Goal: Task Accomplishment & Management: Manage account settings

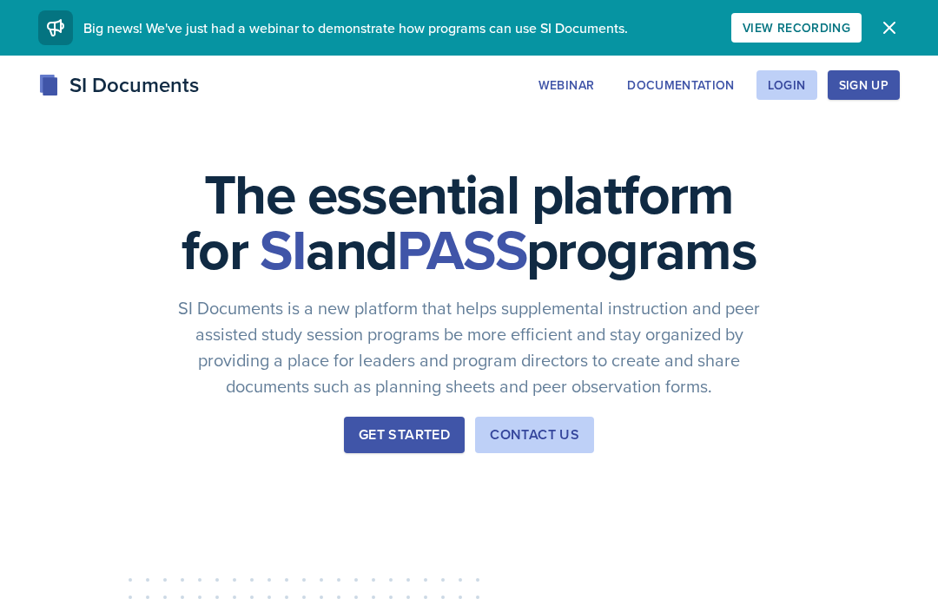
click at [804, 79] on div "Login" at bounding box center [787, 85] width 38 height 14
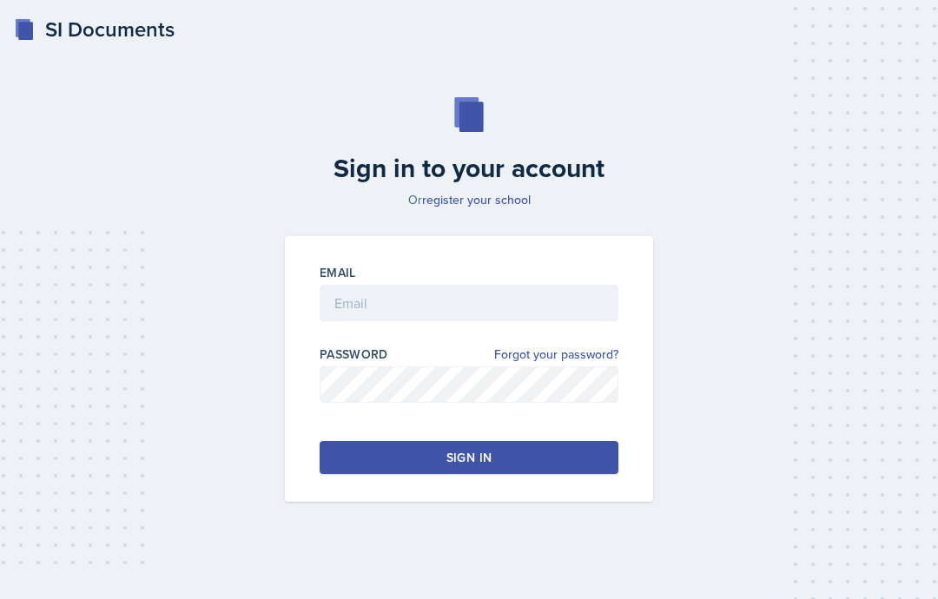
click at [558, 281] on div "Email" at bounding box center [469, 272] width 299 height 17
click at [504, 321] on input "email" at bounding box center [469, 303] width 299 height 36
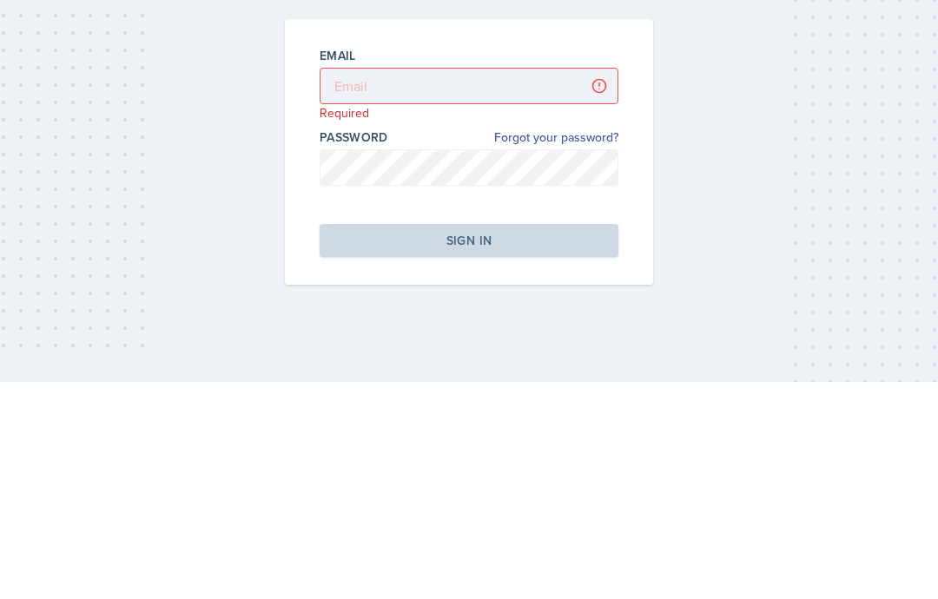
scroll to position [69, 0]
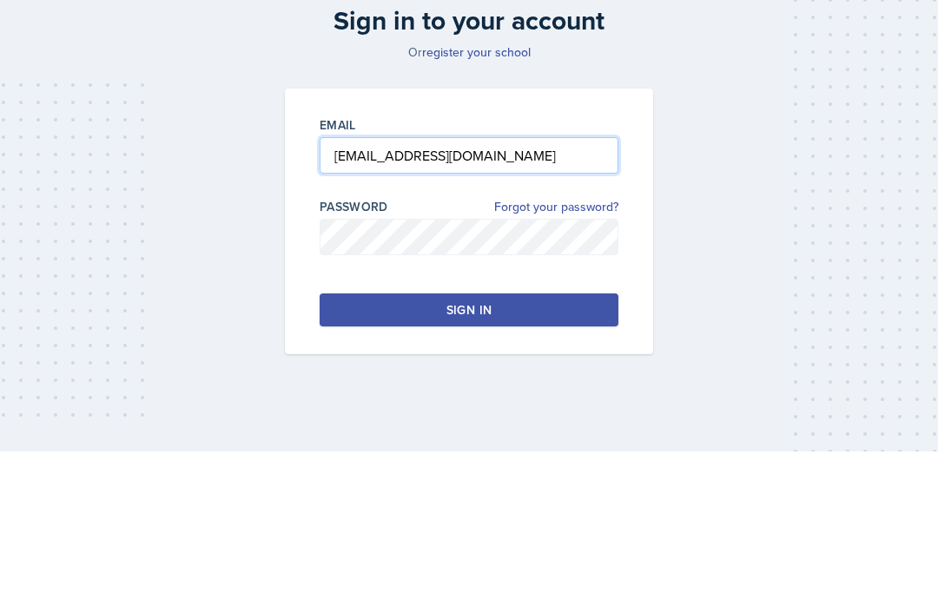
type input "[EMAIL_ADDRESS][DOMAIN_NAME]"
click at [225, 132] on div "Sign in to your account Or register your school Email [EMAIL_ADDRESS][DOMAIN_NA…" at bounding box center [469, 300] width 897 height 516
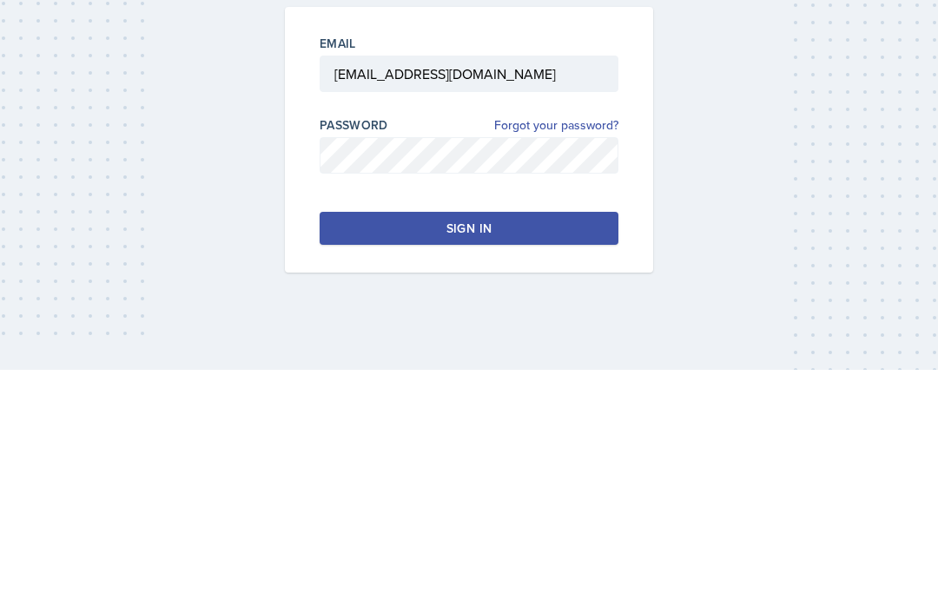
click at [815, 133] on div "Sign in to your account Or register your school Email [EMAIL_ADDRESS][DOMAIN_NA…" at bounding box center [469, 300] width 897 height 516
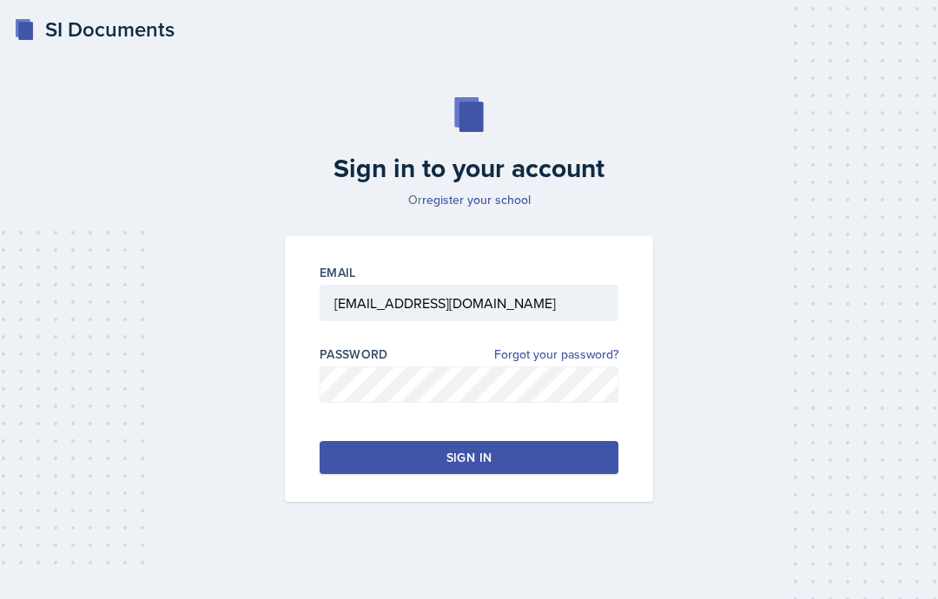
click at [535, 441] on button "Sign in" at bounding box center [469, 457] width 299 height 33
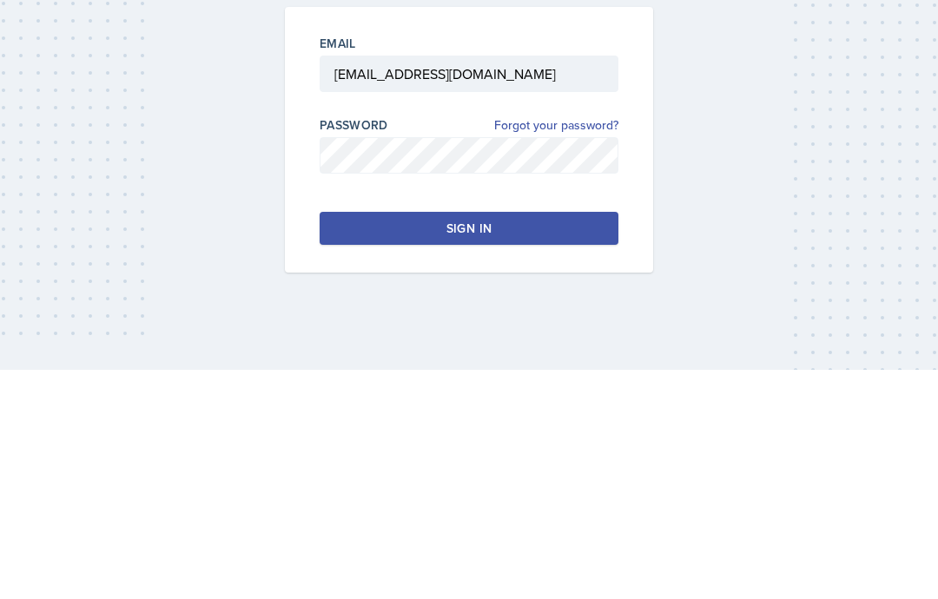
click at [808, 112] on div "Sign in to your account Or register your school Email [EMAIL_ADDRESS][DOMAIN_NA…" at bounding box center [469, 300] width 897 height 516
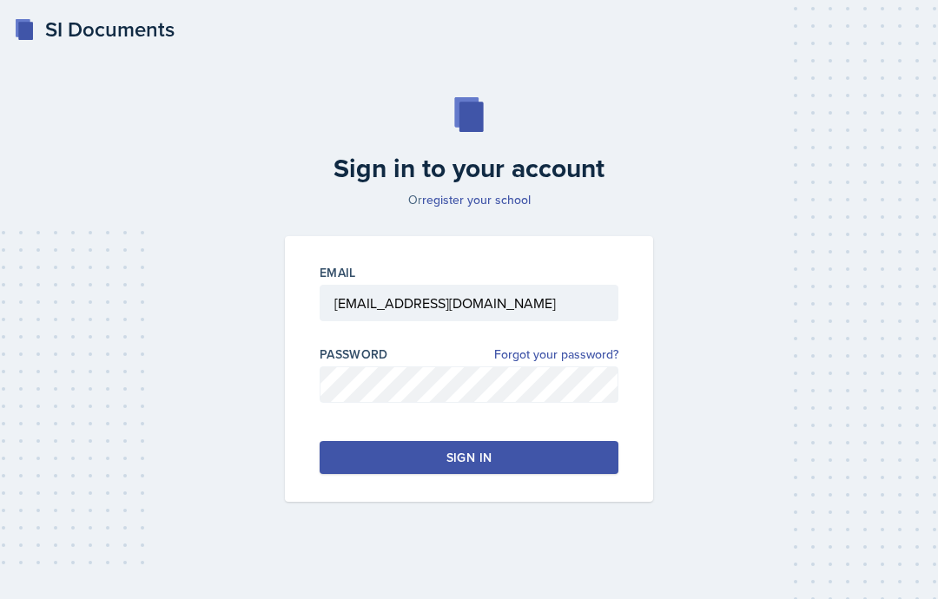
click at [518, 441] on button "Sign in" at bounding box center [469, 457] width 299 height 33
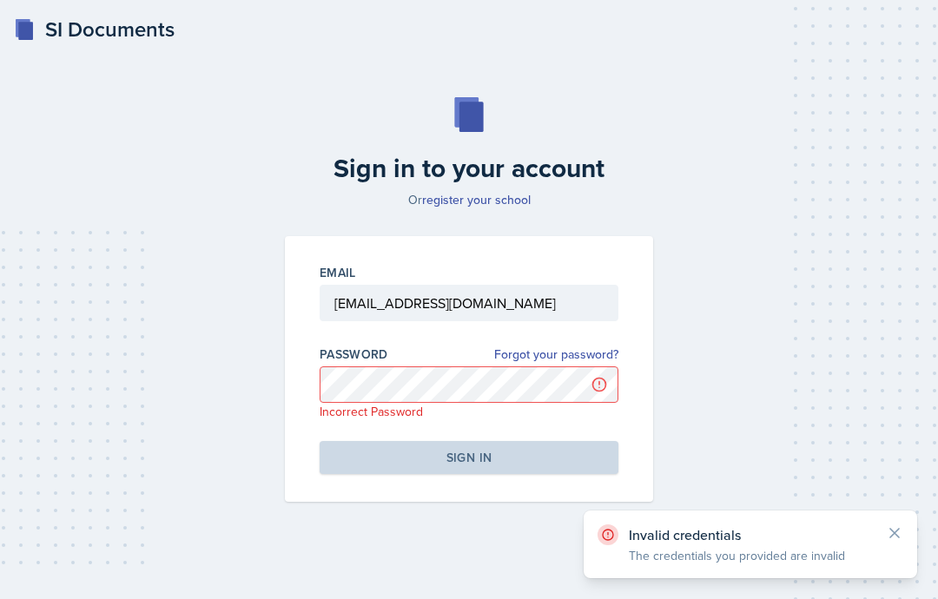
click at [892, 532] on icon at bounding box center [894, 533] width 9 height 9
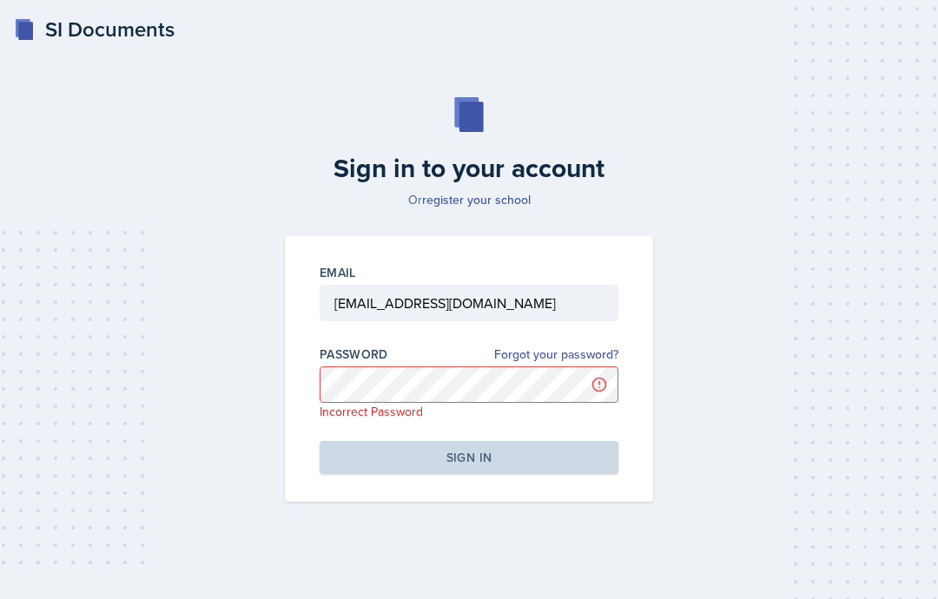
click at [559, 346] on link "Forgot your password?" at bounding box center [556, 355] width 124 height 18
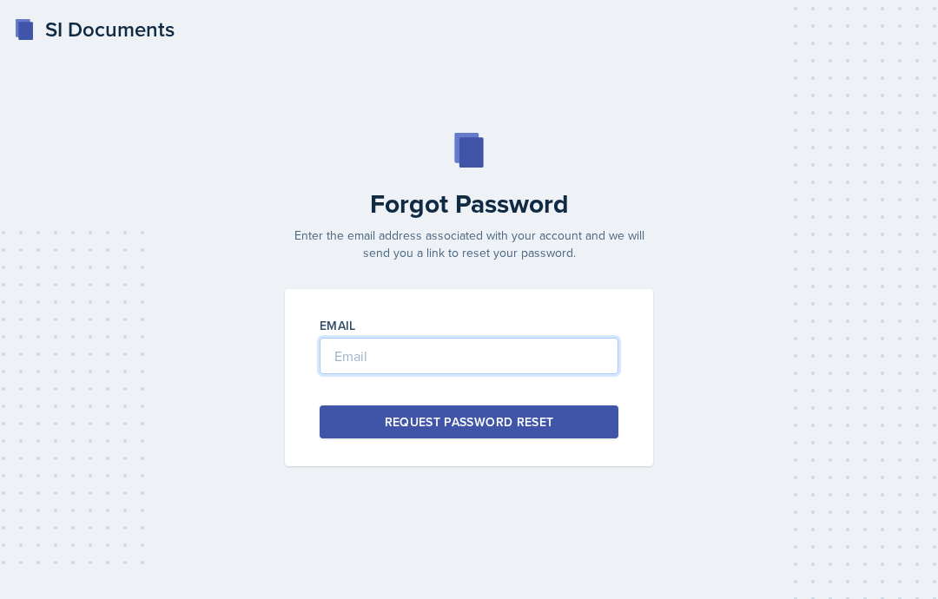
click at [581, 374] on input "email" at bounding box center [469, 356] width 299 height 36
